Goal: Navigation & Orientation: Find specific page/section

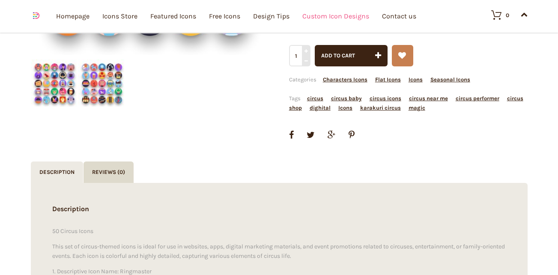
scroll to position [300, 0]
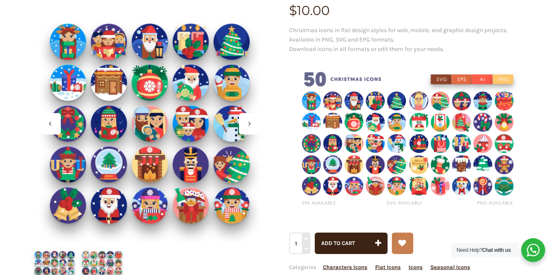
scroll to position [43, 0]
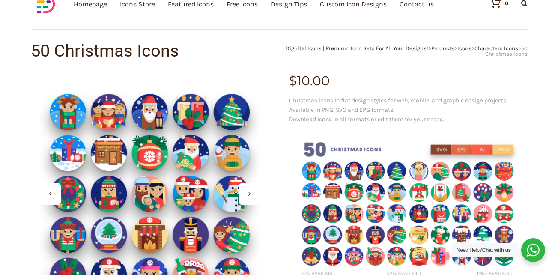
click at [252, 191] on div at bounding box center [249, 193] width 21 height 21
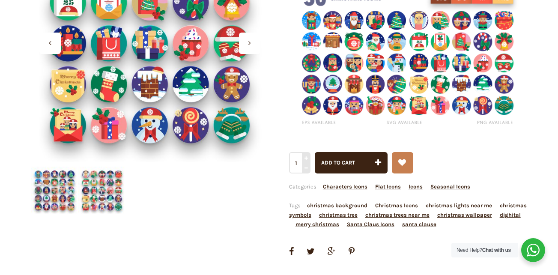
scroll to position [214, 0]
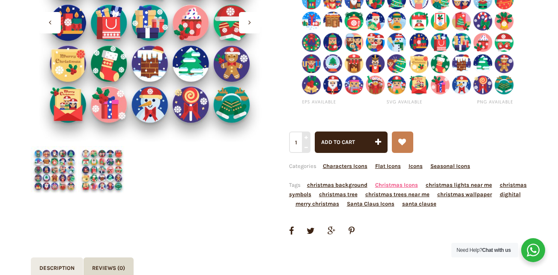
click at [412, 187] on link "Christmas Icons" at bounding box center [396, 185] width 43 height 6
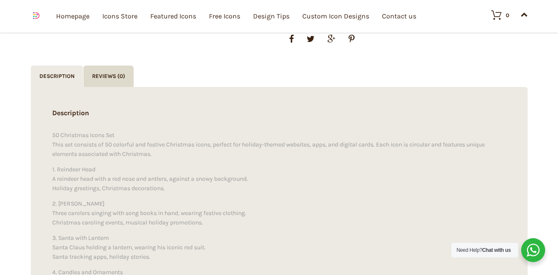
scroll to position [428, 0]
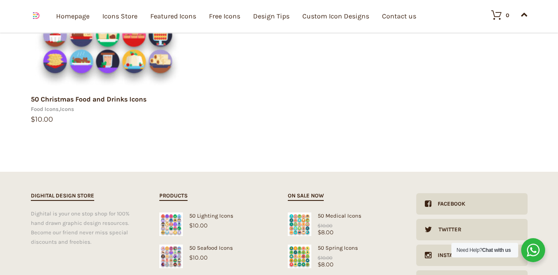
scroll to position [771, 0]
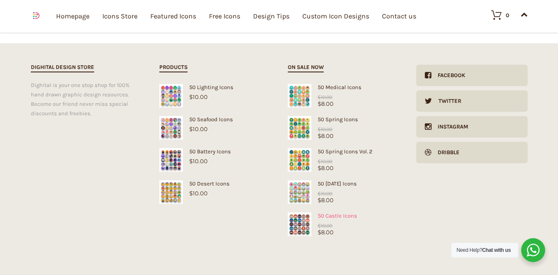
click at [346, 214] on div "50 Castle Icons" at bounding box center [343, 215] width 111 height 6
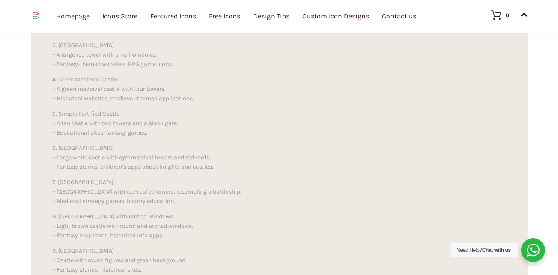
scroll to position [643, 0]
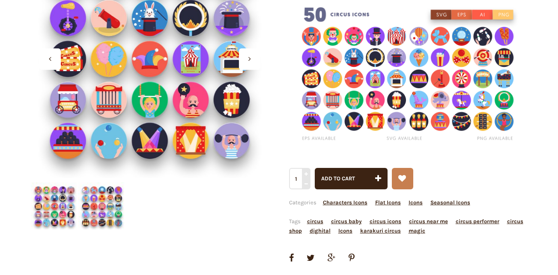
scroll to position [135, 0]
